Goal: Task Accomplishment & Management: Use online tool/utility

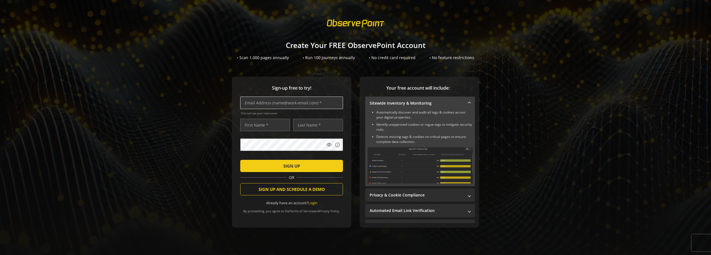
click at [271, 104] on input "text" at bounding box center [291, 103] width 103 height 13
type input "[PERSON_NAME][EMAIL_ADDRESS][PERSON_NAME][DOMAIN_NAME]"
type input "[PERSON_NAME]"
click at [310, 168] on span "submit" at bounding box center [291, 166] width 103 height 13
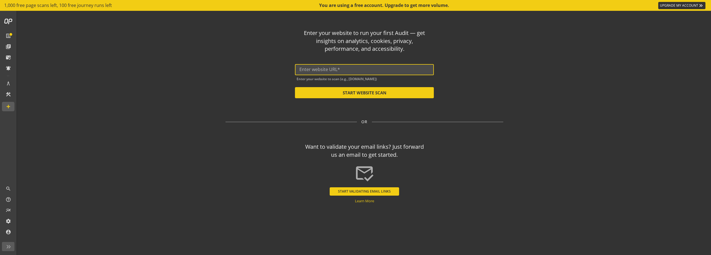
click at [339, 71] on input "text" at bounding box center [365, 69] width 130 height 5
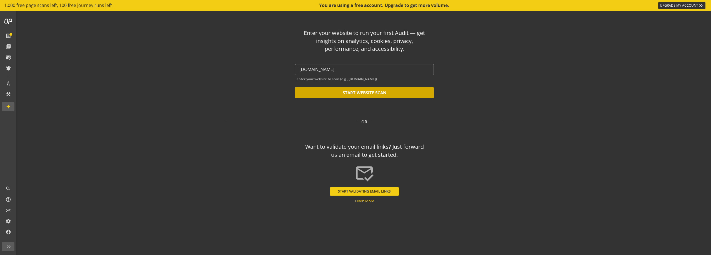
click at [368, 95] on button "START WEBSITE SCAN" at bounding box center [364, 92] width 139 height 11
type input "[URL][DOMAIN_NAME]"
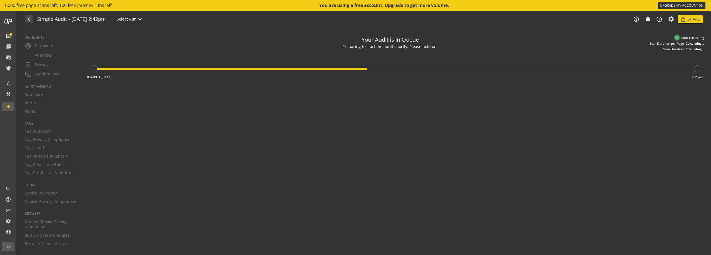
type textarea "Notes can include: -a description of what this audit is validating -changes in …"
